Goal: Information Seeking & Learning: Learn about a topic

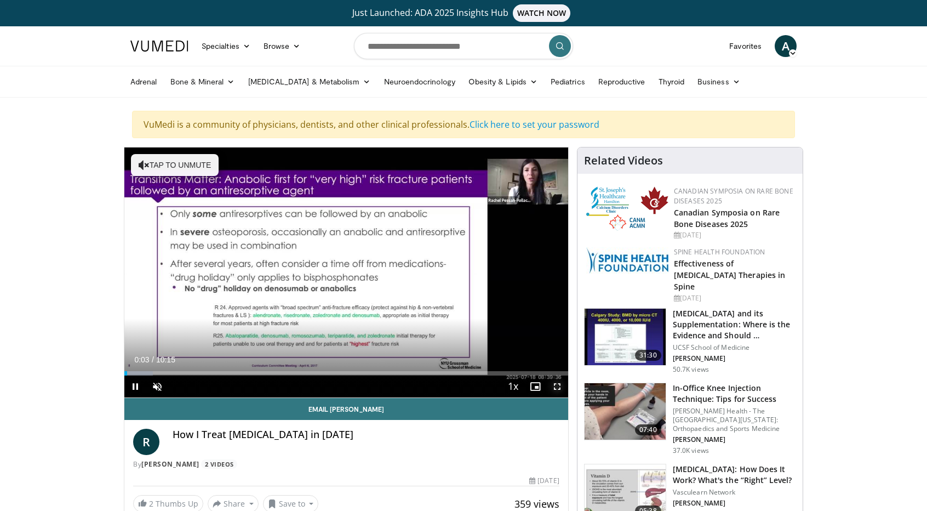
click at [555, 384] on span "Video Player" at bounding box center [557, 386] width 22 height 22
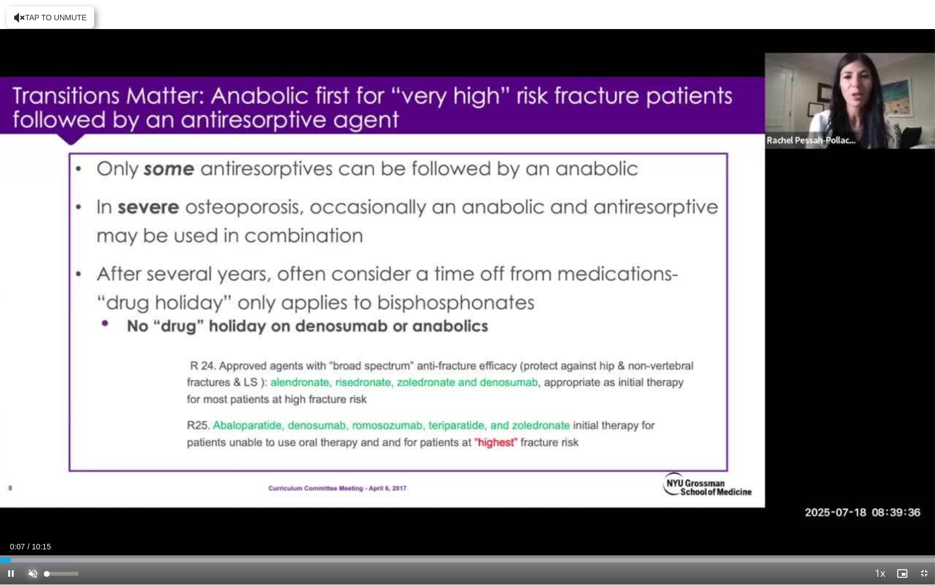
click at [33, 510] on span "Video Player" at bounding box center [33, 573] width 22 height 22
